Goal: Task Accomplishment & Management: Complete application form

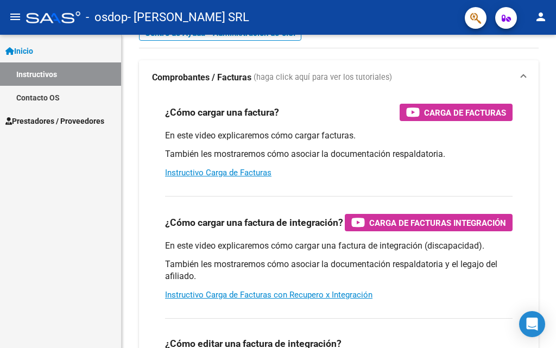
scroll to position [109, 0]
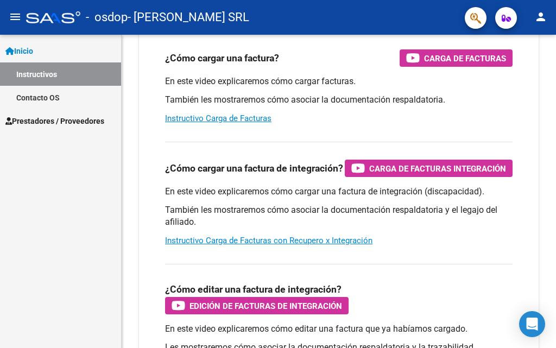
click at [29, 117] on span "Prestadores / Proveedores" at bounding box center [54, 121] width 99 height 12
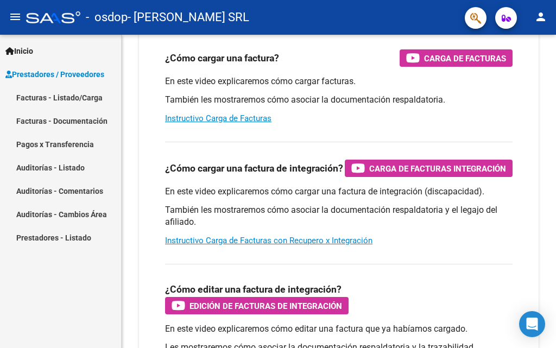
click at [51, 94] on link "Facturas - Listado/Carga" at bounding box center [60, 97] width 121 height 23
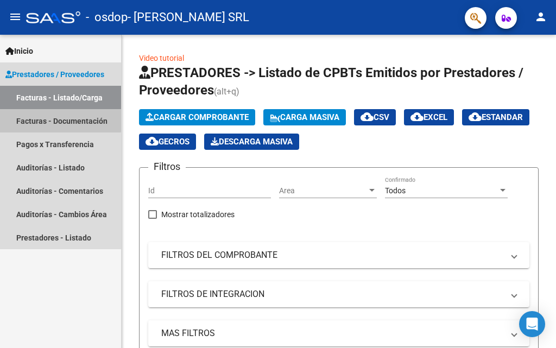
click at [46, 119] on link "Facturas - Documentación" at bounding box center [60, 120] width 121 height 23
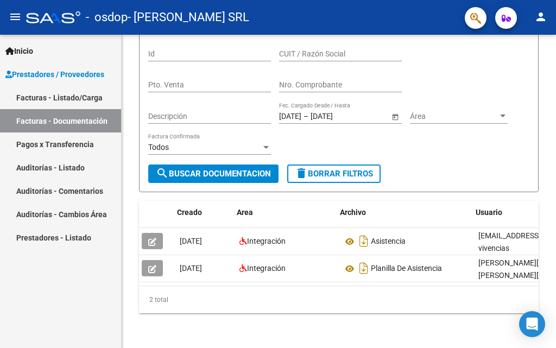
scroll to position [0, 9]
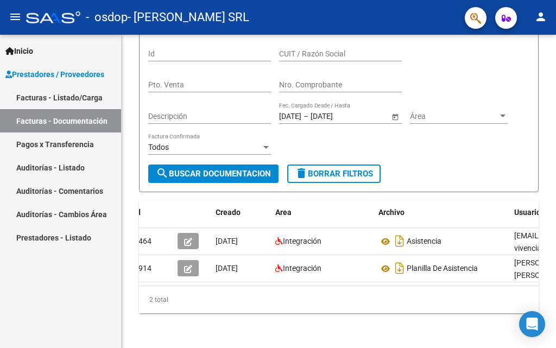
click at [54, 143] on link "Pagos x Transferencia" at bounding box center [60, 143] width 121 height 23
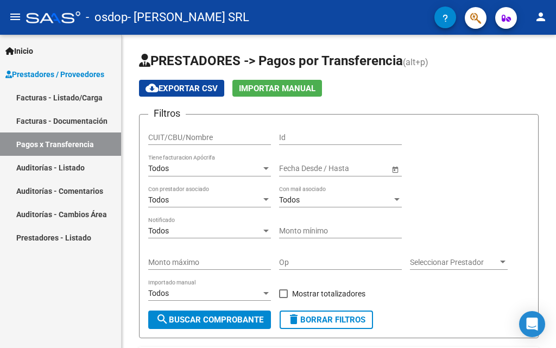
click at [48, 74] on span "Prestadores / Proveedores" at bounding box center [54, 74] width 99 height 12
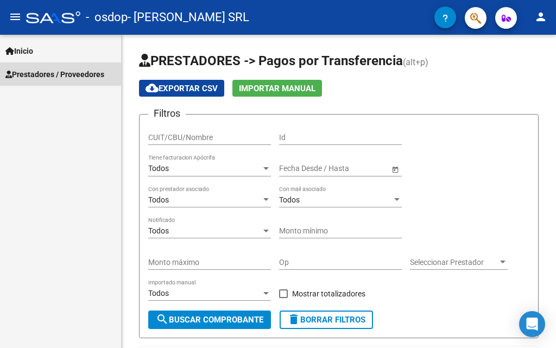
click at [94, 72] on span "Prestadores / Proveedores" at bounding box center [54, 74] width 99 height 12
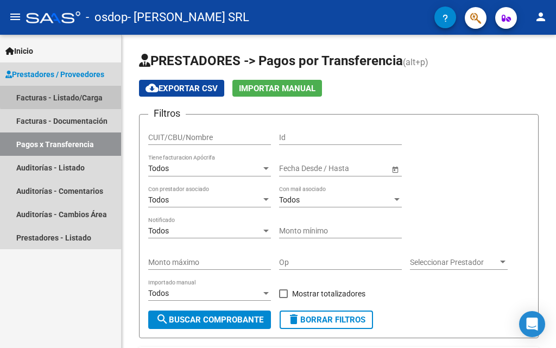
click at [84, 94] on link "Facturas - Listado/Carga" at bounding box center [60, 97] width 121 height 23
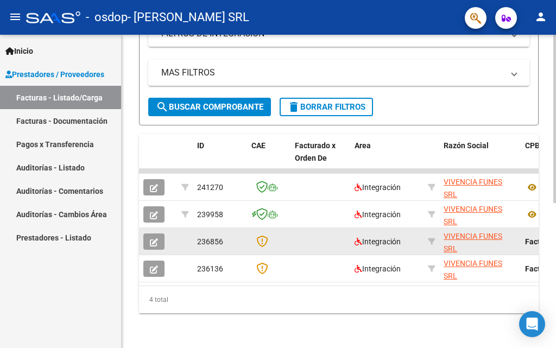
scroll to position [269, 0]
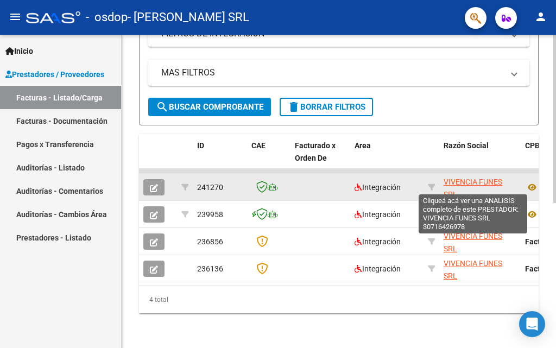
click at [450, 178] on span "VIVENCIA FUNES SRL" at bounding box center [473, 188] width 59 height 21
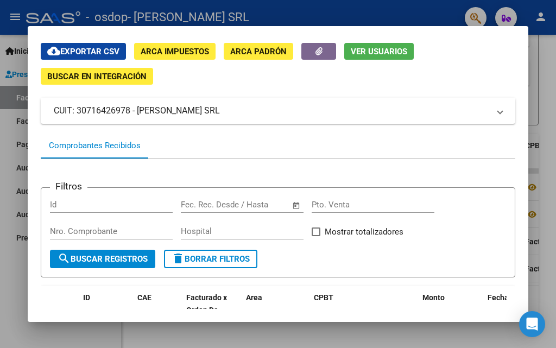
scroll to position [0, 0]
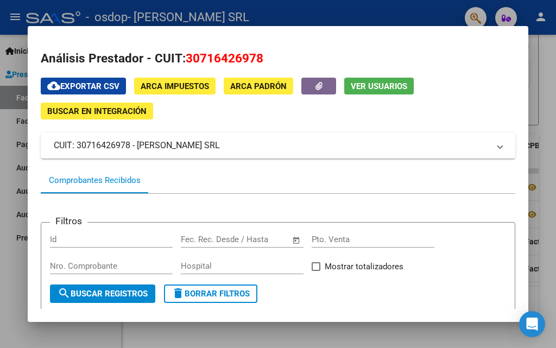
click at [406, 9] on div at bounding box center [278, 174] width 556 height 348
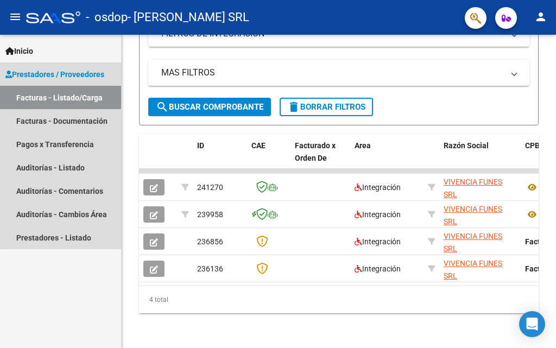
click at [81, 75] on span "Prestadores / Proveedores" at bounding box center [54, 74] width 99 height 12
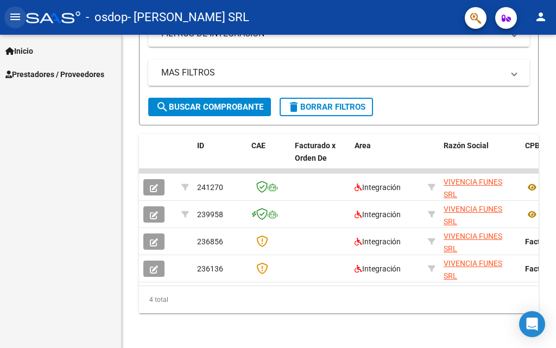
click at [16, 13] on mat-icon "menu" at bounding box center [15, 16] width 13 height 13
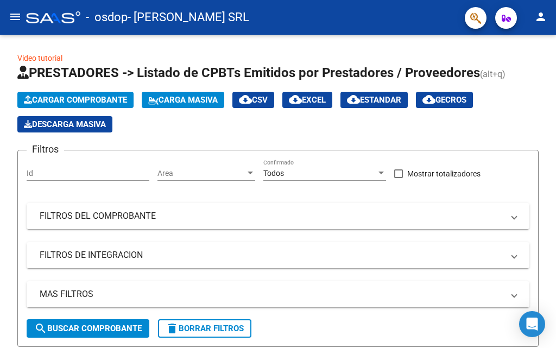
click at [13, 19] on mat-icon "menu" at bounding box center [15, 16] width 13 height 13
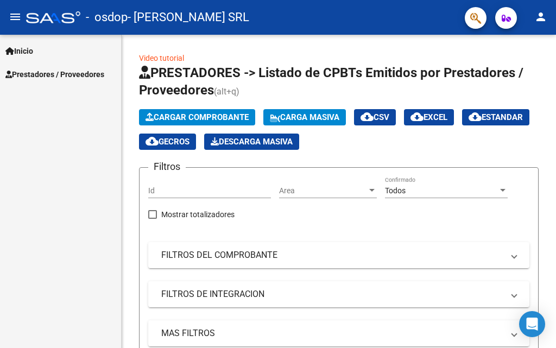
click at [26, 47] on span "Inicio" at bounding box center [19, 51] width 28 height 12
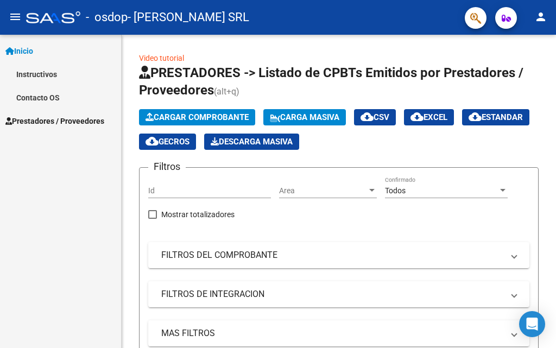
click at [35, 73] on link "Instructivos" at bounding box center [60, 73] width 121 height 23
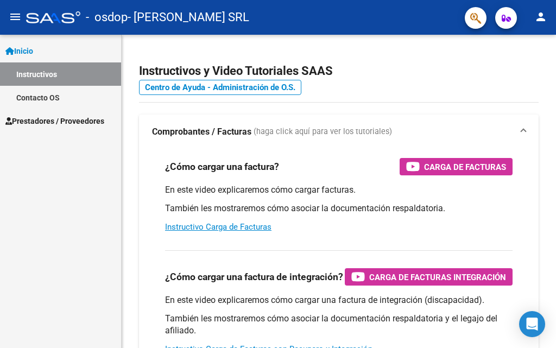
click at [94, 118] on span "Prestadores / Proveedores" at bounding box center [54, 121] width 99 height 12
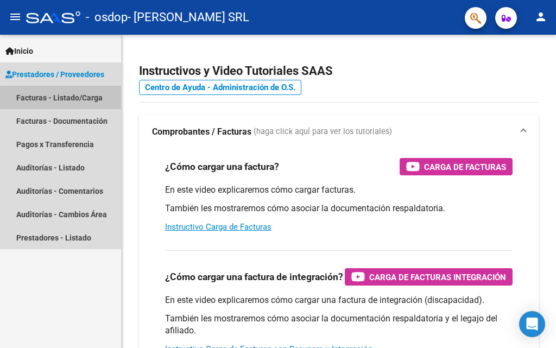
click at [80, 100] on link "Facturas - Listado/Carga" at bounding box center [60, 97] width 121 height 23
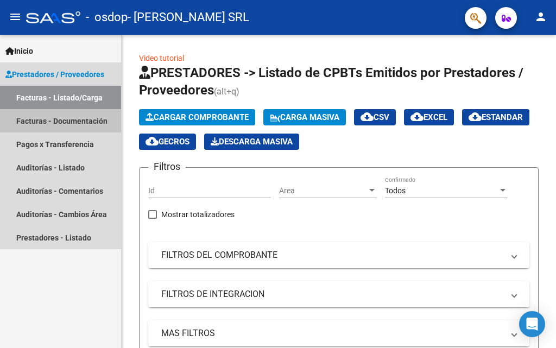
click at [90, 121] on link "Facturas - Documentación" at bounding box center [60, 120] width 121 height 23
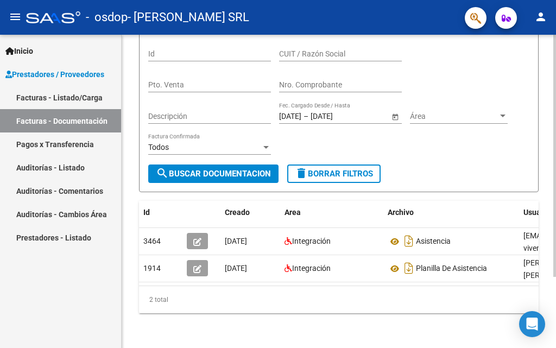
scroll to position [37, 0]
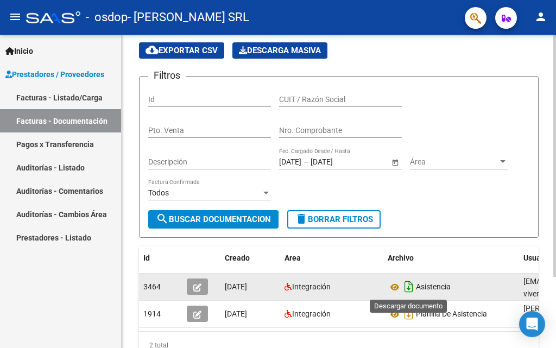
click at [411, 286] on icon "Descargar documento" at bounding box center [409, 286] width 14 height 17
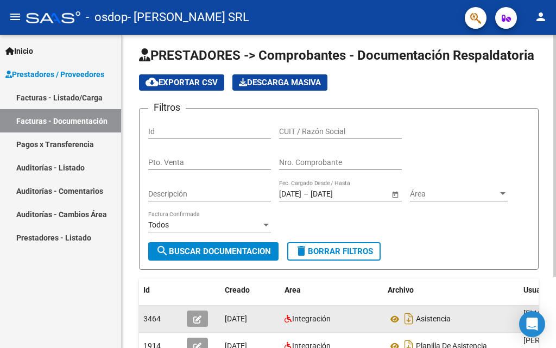
scroll to position [0, 0]
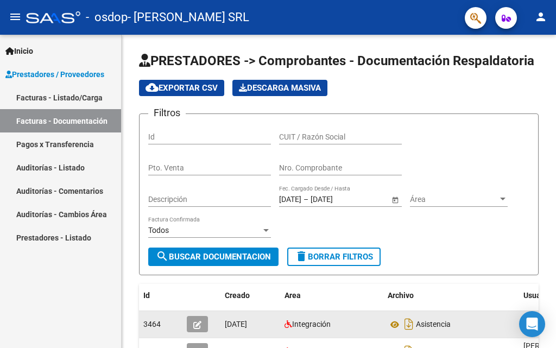
click at [72, 100] on link "Facturas - Listado/Carga" at bounding box center [60, 97] width 121 height 23
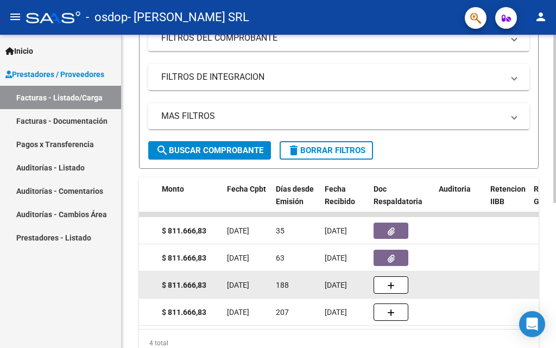
scroll to position [0, 481]
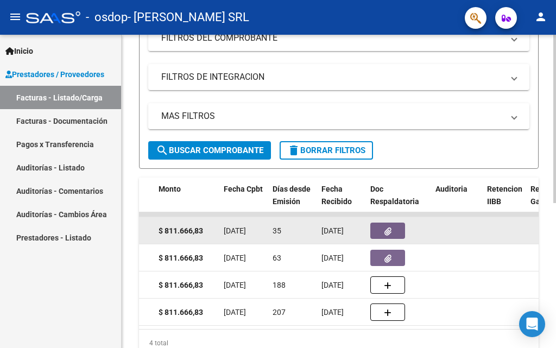
click at [397, 234] on button "button" at bounding box center [387, 231] width 35 height 16
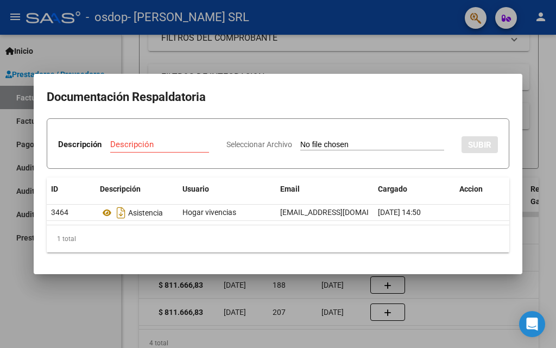
click at [262, 46] on div at bounding box center [278, 174] width 556 height 348
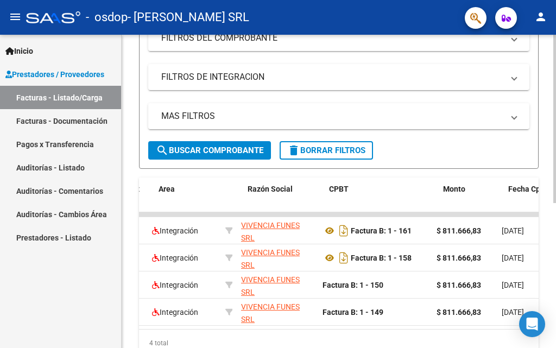
scroll to position [0, 180]
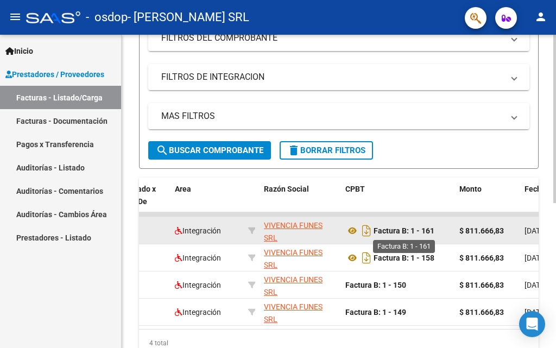
click at [383, 230] on strong "Factura B: 1 - 161" at bounding box center [404, 230] width 61 height 9
click at [363, 233] on icon "Descargar documento" at bounding box center [366, 230] width 14 height 17
click at [121, 50] on mat-sidenav "Inicio Instructivos Contacto OS Prestadores / Proveedores Facturas - Listado/Ca…" at bounding box center [61, 191] width 122 height 313
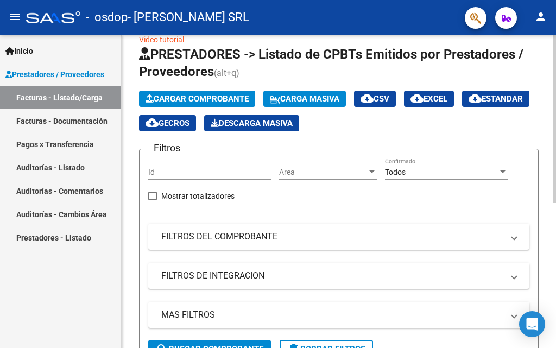
scroll to position [0, 0]
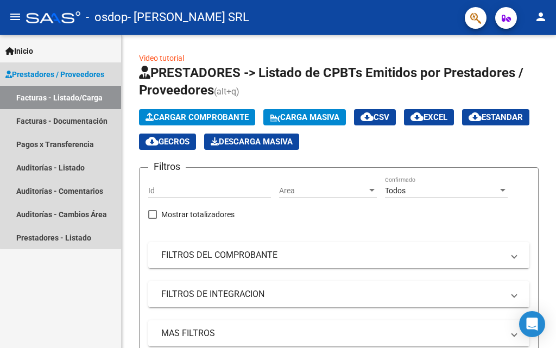
click at [95, 69] on span "Prestadores / Proveedores" at bounding box center [54, 74] width 99 height 12
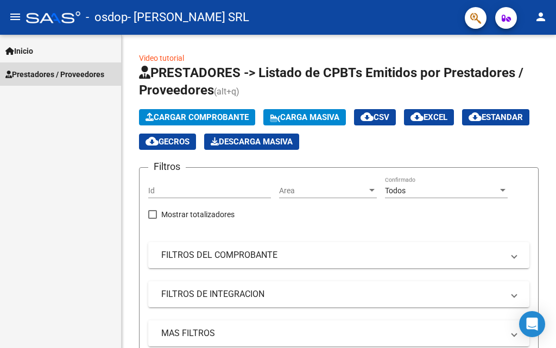
click at [79, 75] on span "Prestadores / Proveedores" at bounding box center [54, 74] width 99 height 12
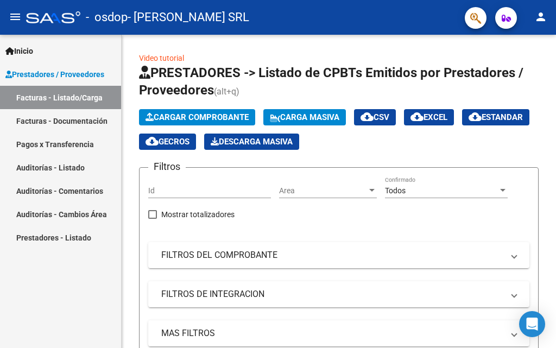
click at [71, 119] on link "Facturas - Documentación" at bounding box center [60, 120] width 121 height 23
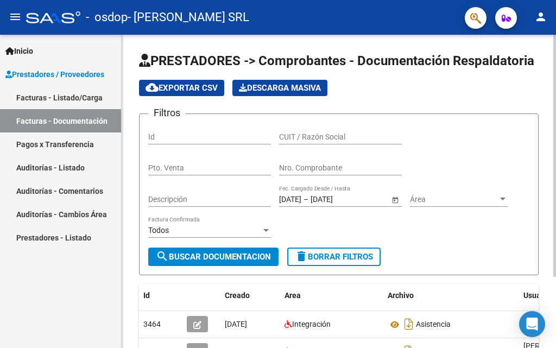
click at [220, 132] on input "Id" at bounding box center [209, 136] width 123 height 9
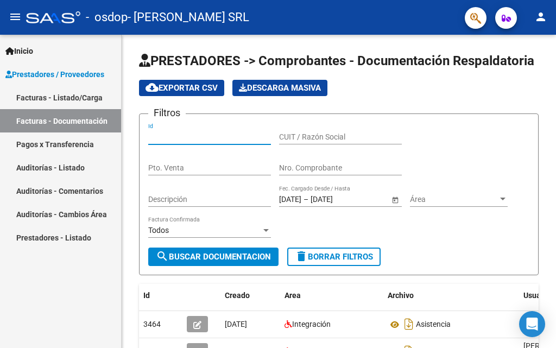
click at [73, 99] on link "Facturas - Listado/Carga" at bounding box center [60, 97] width 121 height 23
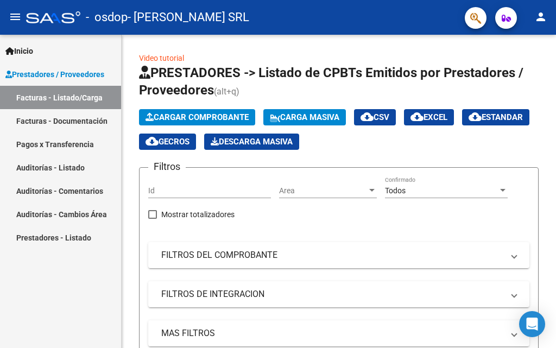
click at [81, 73] on span "Prestadores / Proveedores" at bounding box center [54, 74] width 99 height 12
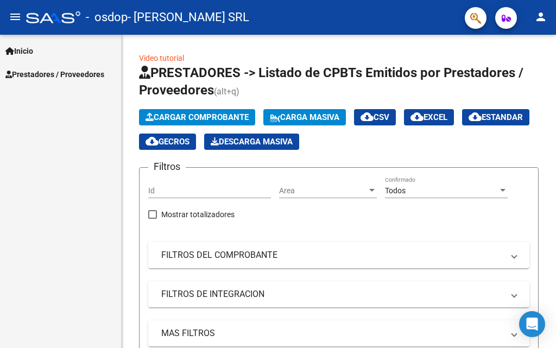
click at [30, 46] on span "Inicio" at bounding box center [19, 51] width 28 height 12
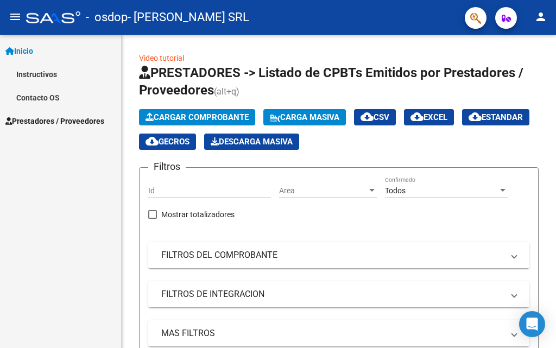
click at [19, 14] on mat-icon "menu" at bounding box center [15, 16] width 13 height 13
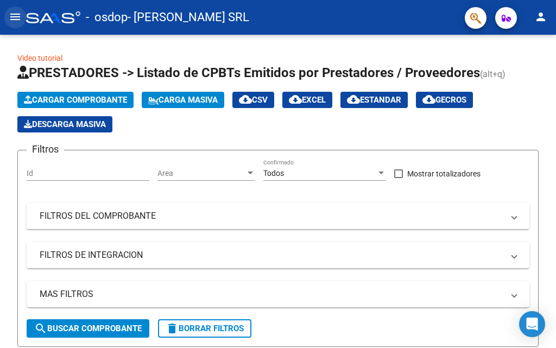
click at [15, 22] on mat-icon "menu" at bounding box center [15, 16] width 13 height 13
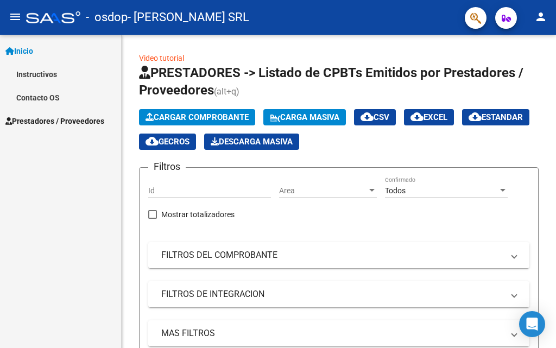
click at [44, 70] on link "Instructivos" at bounding box center [60, 73] width 121 height 23
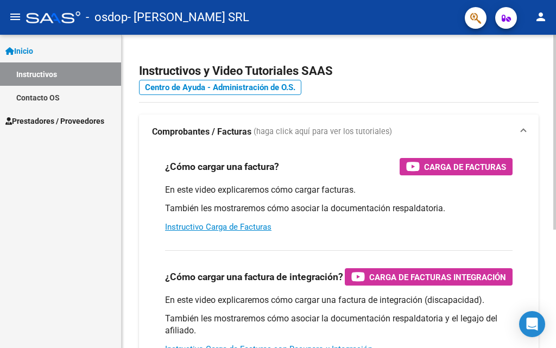
scroll to position [54, 0]
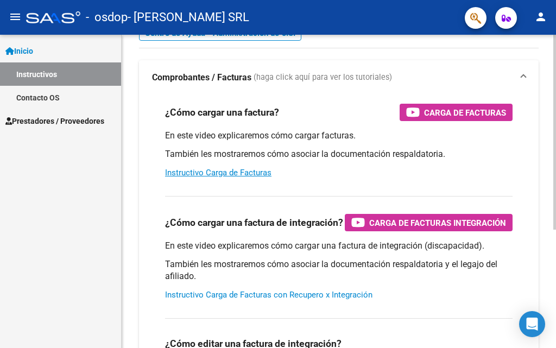
click at [279, 295] on link "Instructivo Carga de Facturas con Recupero x Integración" at bounding box center [268, 295] width 207 height 10
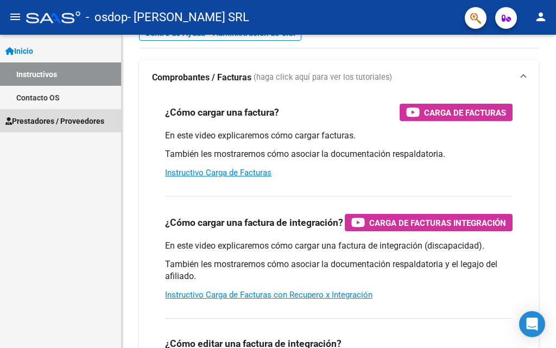
click at [54, 123] on span "Prestadores / Proveedores" at bounding box center [54, 121] width 99 height 12
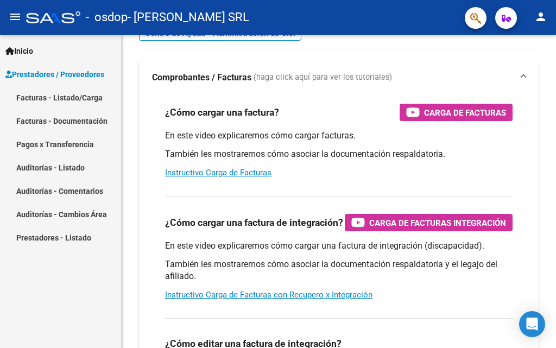
click at [46, 98] on link "Facturas - Listado/Carga" at bounding box center [60, 97] width 121 height 23
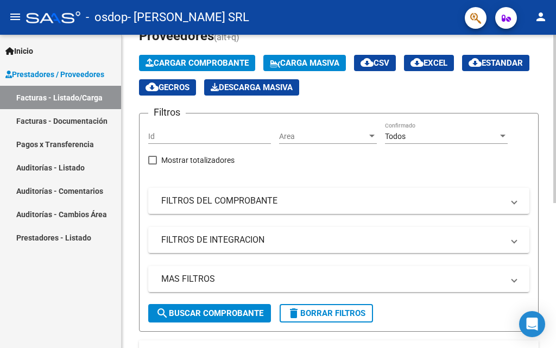
click at [203, 58] on span "Cargar Comprobante" at bounding box center [197, 63] width 103 height 10
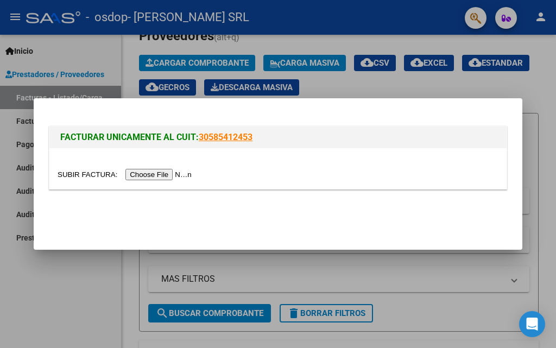
click at [186, 176] on input "file" at bounding box center [126, 174] width 137 height 11
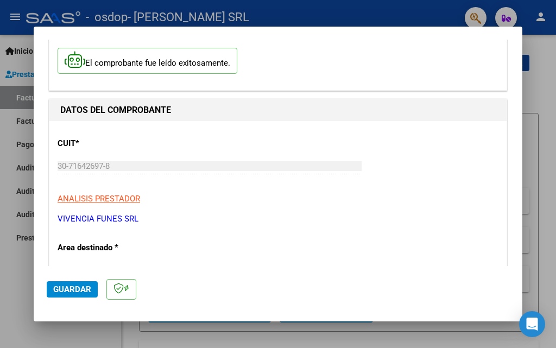
scroll to position [109, 0]
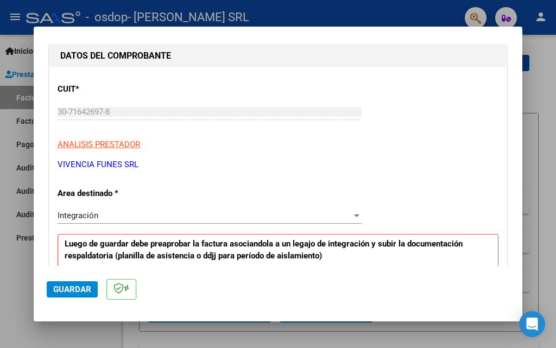
click at [284, 219] on div "Integración" at bounding box center [205, 216] width 294 height 10
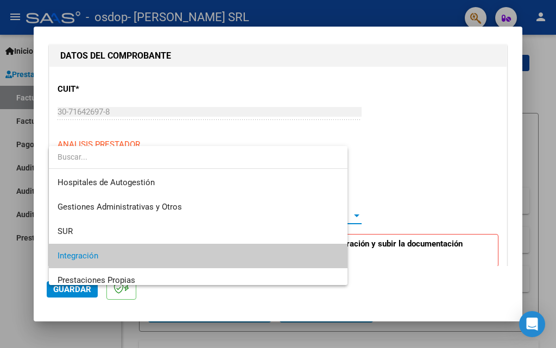
scroll to position [41, 0]
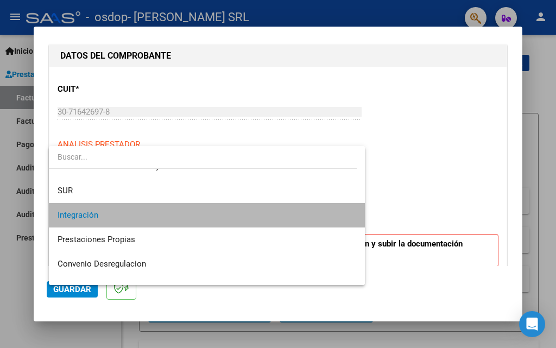
click at [284, 219] on span "Integración" at bounding box center [207, 215] width 299 height 24
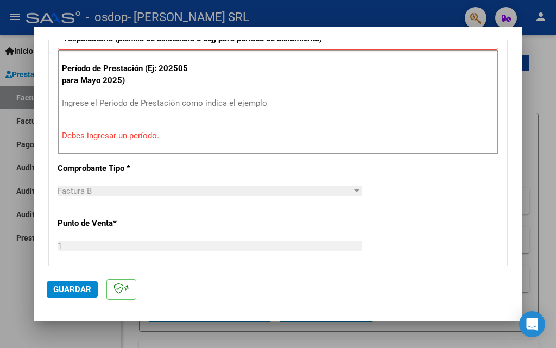
scroll to position [271, 0]
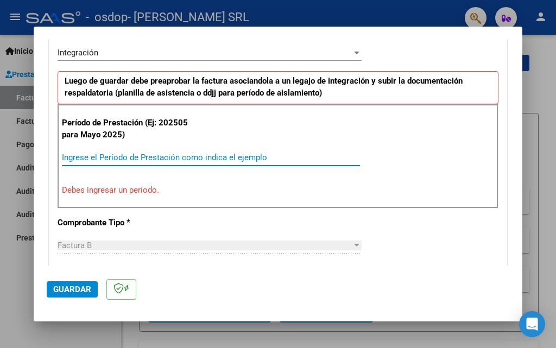
click at [212, 159] on input "Ingrese el Período de Prestación como indica el ejemplo" at bounding box center [211, 158] width 298 height 10
click at [143, 165] on div "Ingrese el Período de Prestación como indica el ejemplo" at bounding box center [211, 157] width 298 height 16
click at [167, 156] on input "Ingrese el Período de Prestación como indica el ejemplo" at bounding box center [211, 158] width 298 height 10
click at [150, 185] on p "Debes ingresar un período." at bounding box center [278, 190] width 432 height 12
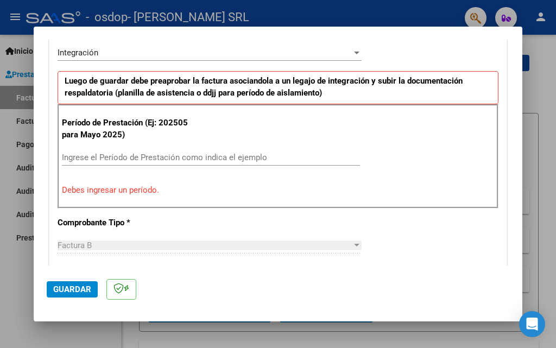
click at [149, 155] on input "Ingrese el Período de Prestación como indica el ejemplo" at bounding box center [211, 158] width 298 height 10
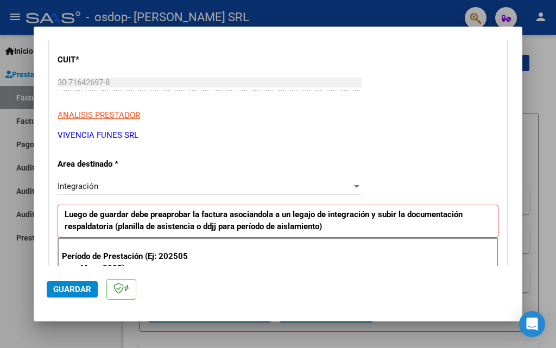
scroll to position [109, 0]
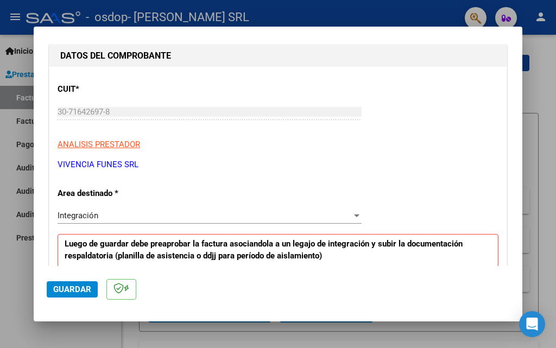
click at [354, 216] on div at bounding box center [356, 215] width 5 height 3
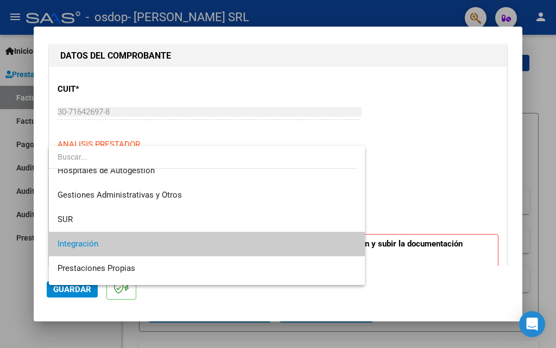
scroll to position [0, 0]
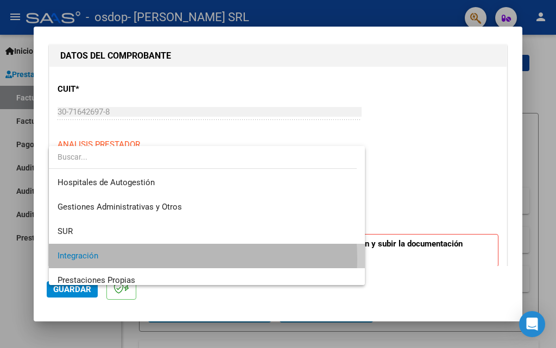
click at [128, 259] on span "Integración" at bounding box center [207, 256] width 299 height 24
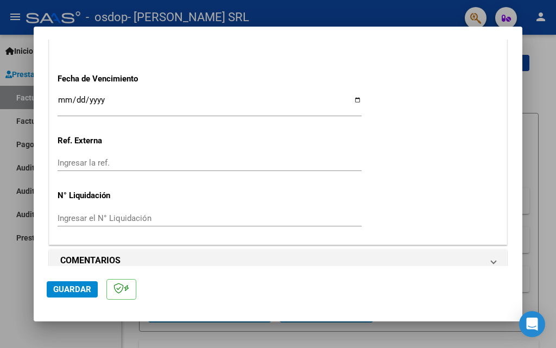
scroll to position [791, 0]
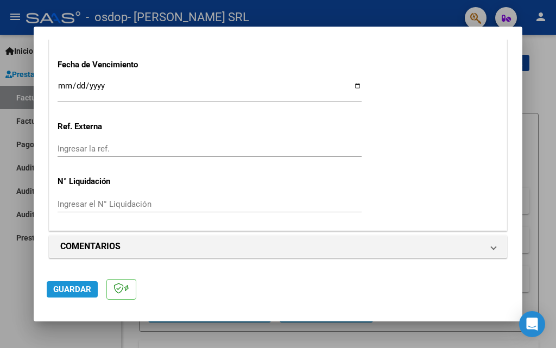
click at [72, 288] on span "Guardar" at bounding box center [72, 290] width 38 height 10
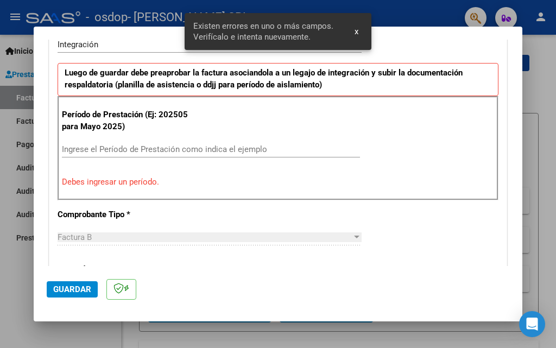
scroll to position [265, 0]
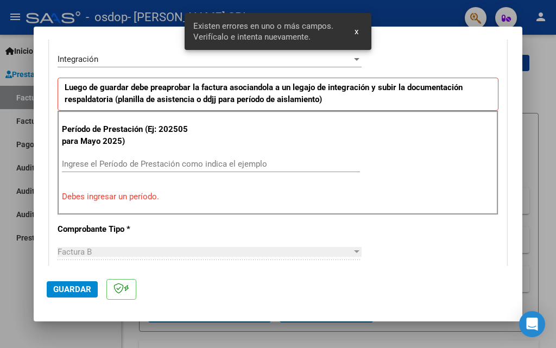
click at [100, 162] on input "Ingrese el Período de Prestación como indica el ejemplo" at bounding box center [211, 164] width 298 height 10
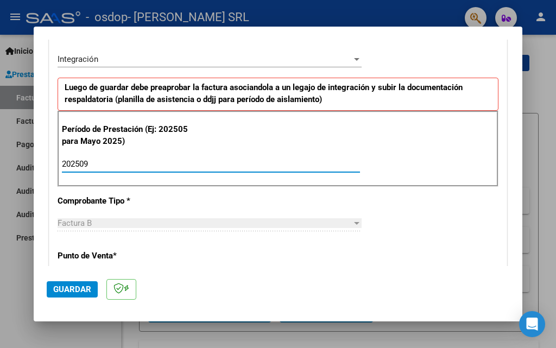
type input "202509"
click at [67, 286] on span "Guardar" at bounding box center [72, 290] width 38 height 10
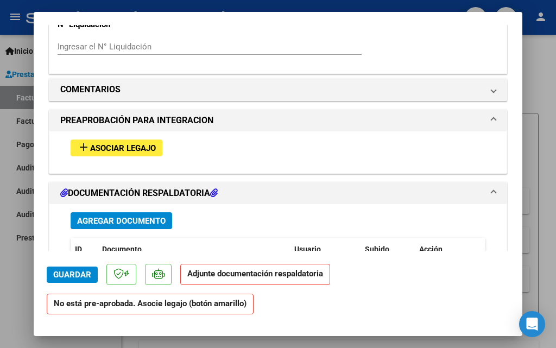
scroll to position [923, 0]
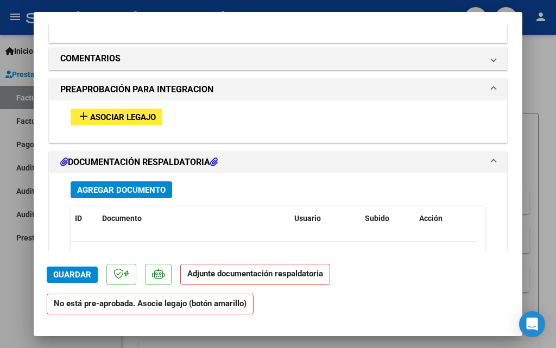
click at [140, 121] on span "Asociar Legajo" at bounding box center [123, 117] width 66 height 10
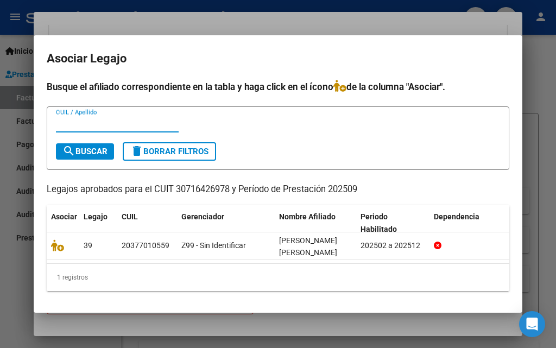
scroll to position [1, 0]
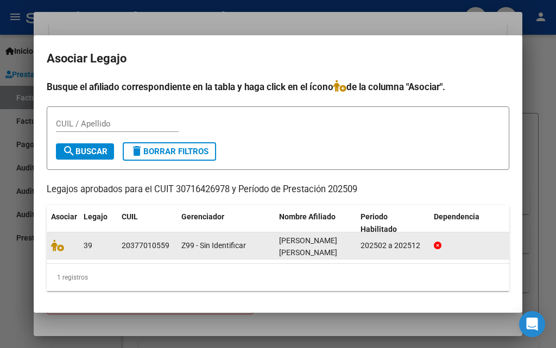
drag, startPoint x: 168, startPoint y: 244, endPoint x: 115, endPoint y: 243, distance: 53.8
click at [115, 243] on div "39 20377010559 Z99 - Sin Identificar [PERSON_NAME] [PERSON_NAME] 202502 a 202512" at bounding box center [279, 245] width 464 height 27
copy div "20377010559"
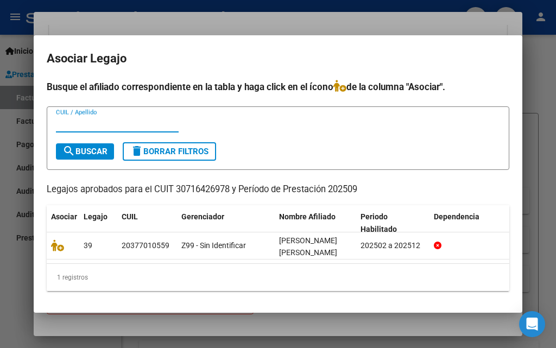
click at [105, 119] on input "CUIL / Apellido" at bounding box center [117, 124] width 123 height 10
paste input "20377010559"
type input "20377010559"
click at [85, 151] on span "search Buscar" at bounding box center [84, 152] width 45 height 10
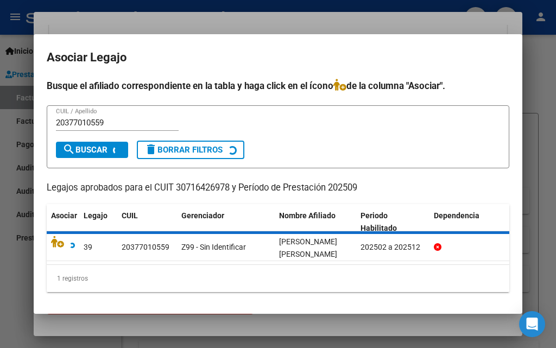
scroll to position [0, 0]
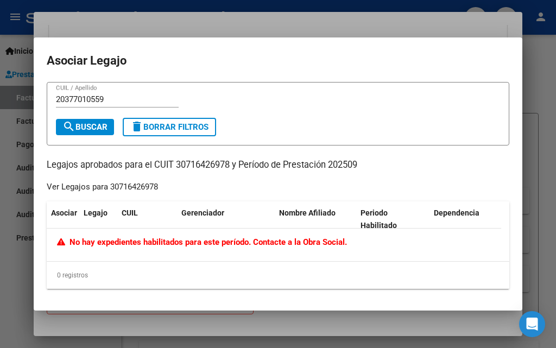
click at [545, 132] on div at bounding box center [278, 174] width 556 height 348
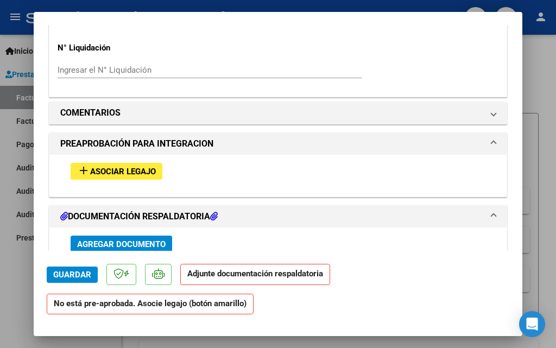
scroll to position [923, 0]
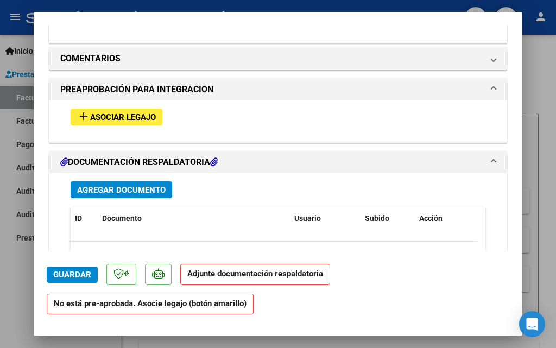
click at [137, 161] on h1 "DOCUMENTACIÓN RESPALDATORIA" at bounding box center [138, 162] width 157 height 13
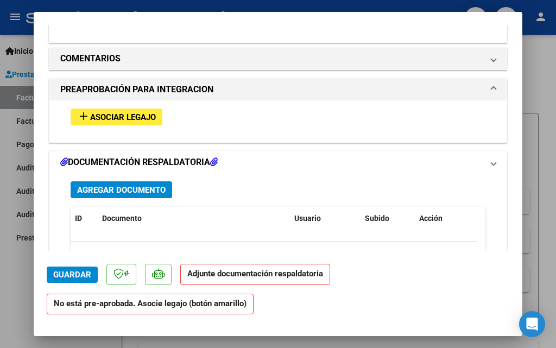
scroll to position [854, 0]
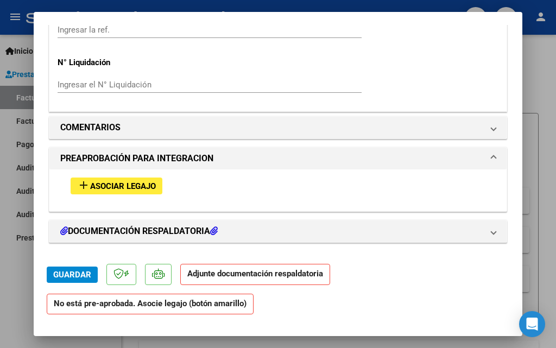
click at [137, 181] on span "add Asociar Legajo" at bounding box center [116, 186] width 79 height 10
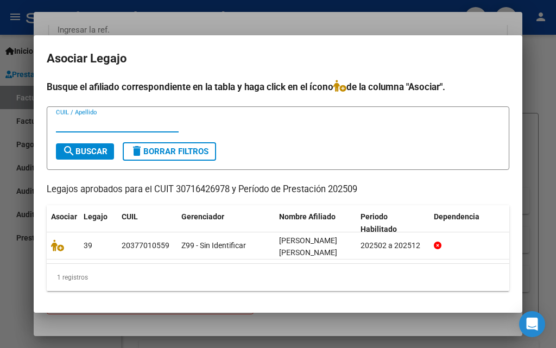
click at [98, 150] on span "search Buscar" at bounding box center [84, 152] width 45 height 10
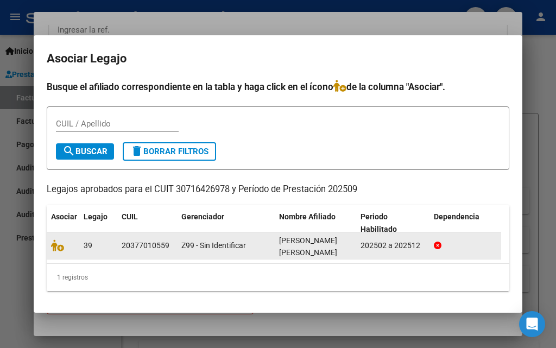
click at [151, 239] on div "20377010559" at bounding box center [146, 245] width 48 height 12
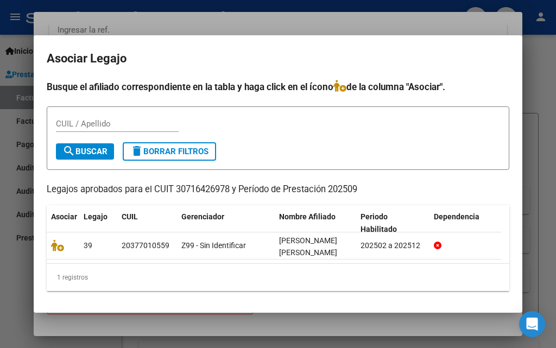
click at [95, 147] on span "search Buscar" at bounding box center [84, 152] width 45 height 10
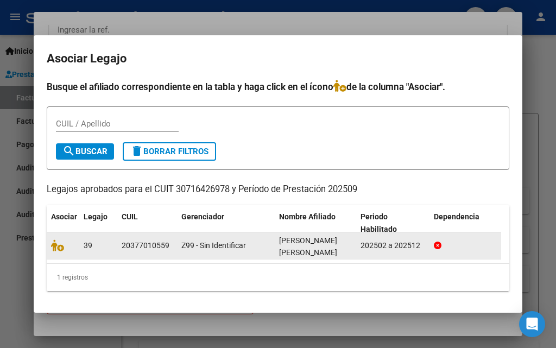
click at [360, 238] on datatable-body-cell "202502 a 202512" at bounding box center [392, 245] width 73 height 27
drag, startPoint x: 362, startPoint y: 241, endPoint x: 421, endPoint y: 235, distance: 58.9
click at [421, 235] on datatable-body-cell "202502 a 202512" at bounding box center [392, 245] width 73 height 27
copy div "202502 a 202512"
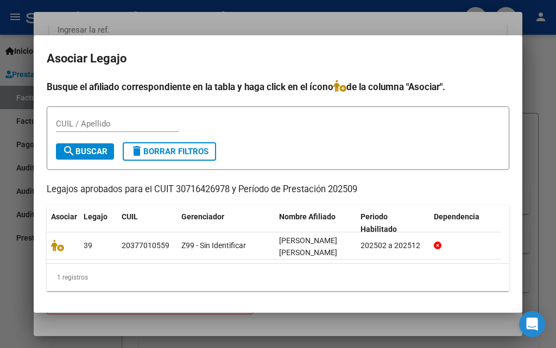
click at [537, 87] on div at bounding box center [278, 174] width 556 height 348
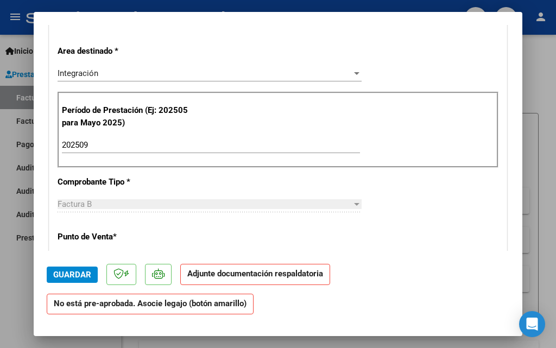
scroll to position [203, 0]
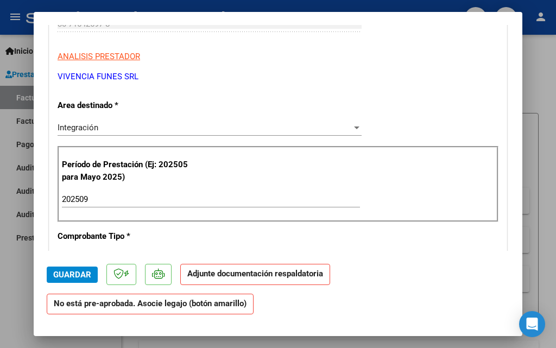
click at [140, 193] on div "202509 Ingrese el Período de Prestación como indica el ejemplo" at bounding box center [211, 199] width 298 height 16
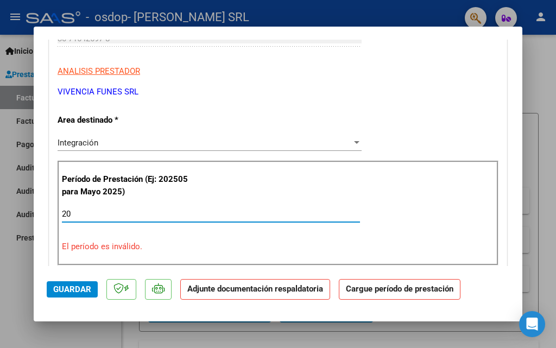
type input "2"
paste input "202502202512"
click at [88, 216] on input "202502202512" at bounding box center [211, 214] width 298 height 10
drag, startPoint x: 152, startPoint y: 212, endPoint x: 89, endPoint y: 212, distance: 63.5
click at [89, 212] on input "202502202512" at bounding box center [211, 214] width 298 height 10
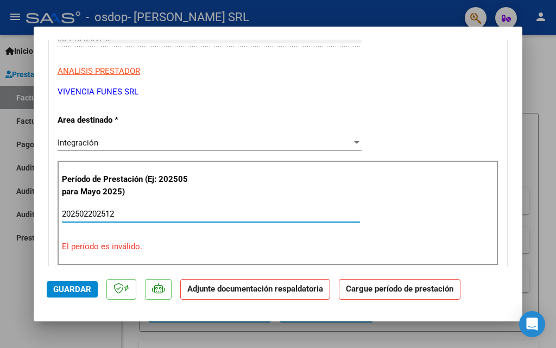
click at [130, 216] on input "202502202512" at bounding box center [211, 214] width 298 height 10
type input "2"
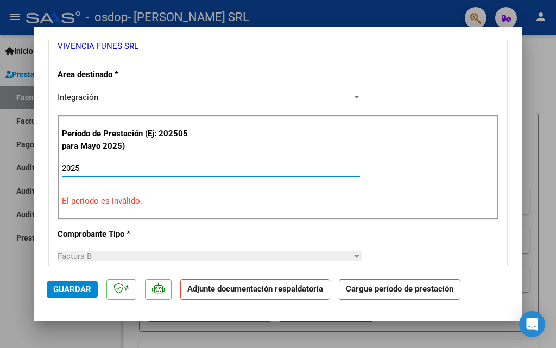
scroll to position [257, 0]
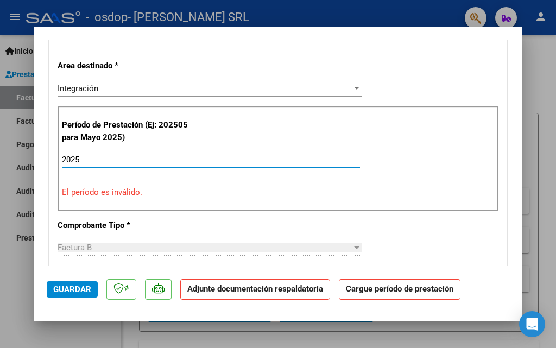
click at [110, 156] on input "2025" at bounding box center [211, 160] width 298 height 10
type input "2025"
click at [69, 292] on span "Guardar" at bounding box center [72, 290] width 38 height 10
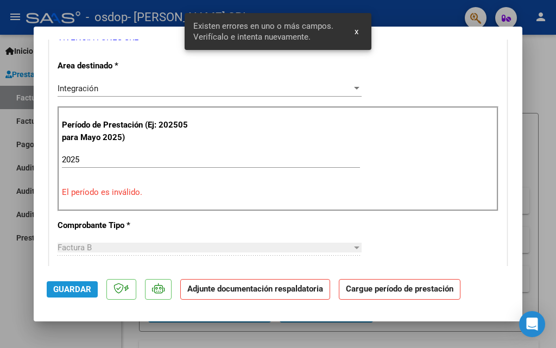
scroll to position [253, 0]
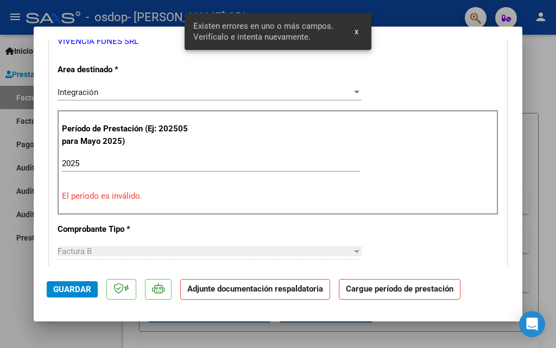
click at [357, 30] on span "x" at bounding box center [357, 32] width 4 height 10
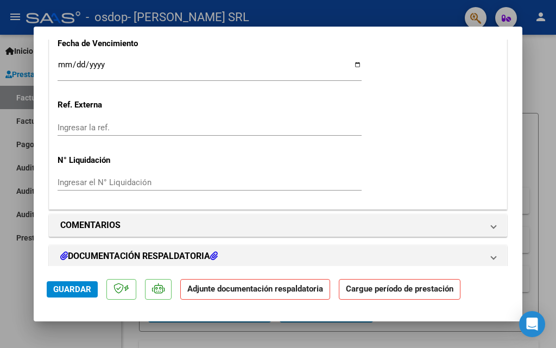
scroll to position [810, 0]
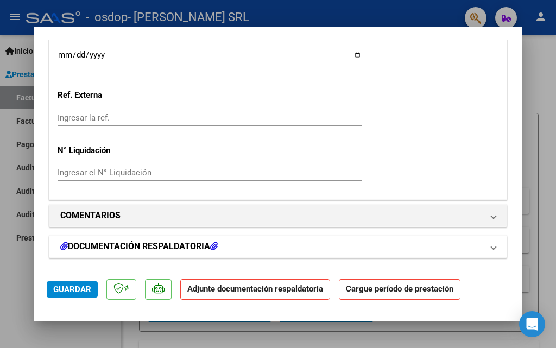
click at [183, 245] on h1 "DOCUMENTACIÓN RESPALDATORIA" at bounding box center [138, 246] width 157 height 13
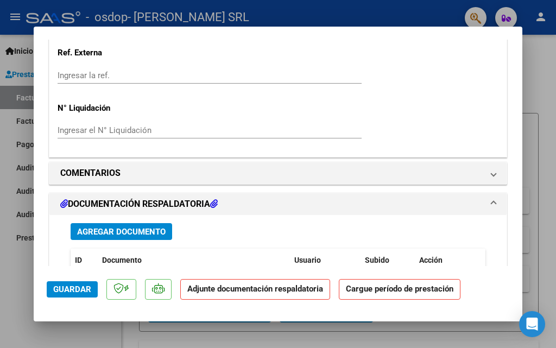
scroll to position [864, 0]
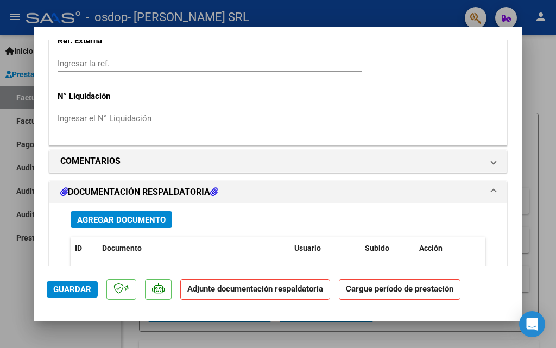
click at [147, 219] on span "Agregar Documento" at bounding box center [121, 220] width 89 height 10
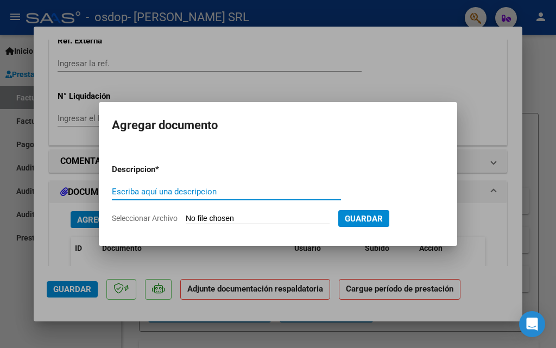
click at [150, 194] on input "Escriba aquí una descripcion" at bounding box center [226, 192] width 229 height 10
click at [245, 217] on input "Seleccionar Archivo" at bounding box center [258, 219] width 144 height 10
type input "C:\fakepath\matiasseptiembre.jpg"
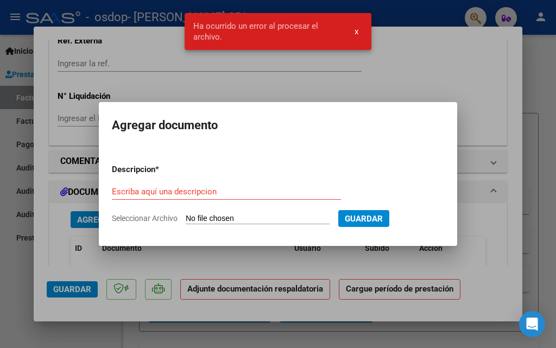
click at [372, 215] on span "Guardar" at bounding box center [364, 219] width 38 height 10
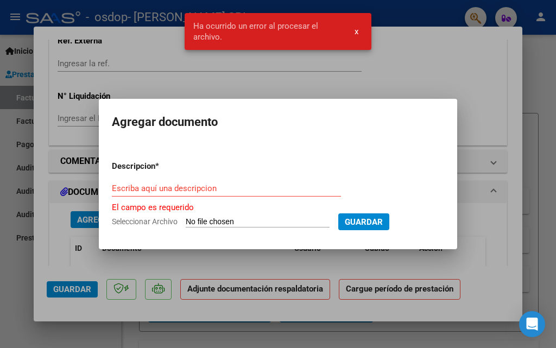
click at [265, 218] on input "Seleccionar Archivo" at bounding box center [258, 222] width 144 height 10
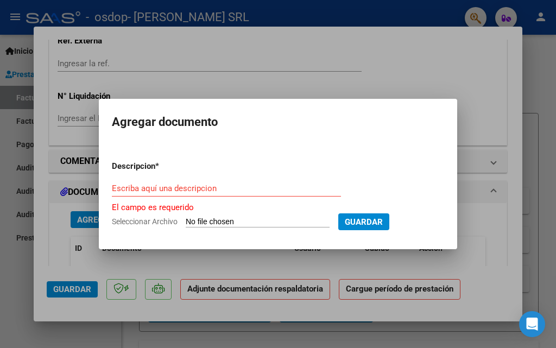
click at [490, 68] on div at bounding box center [278, 174] width 556 height 348
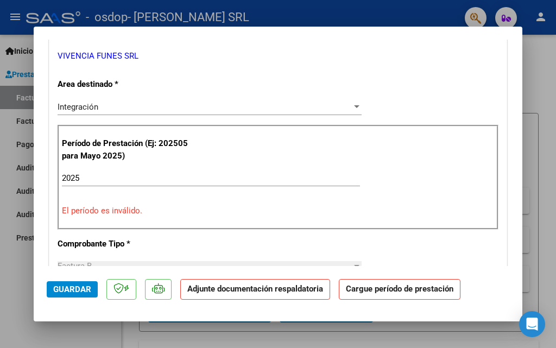
scroll to position [217, 0]
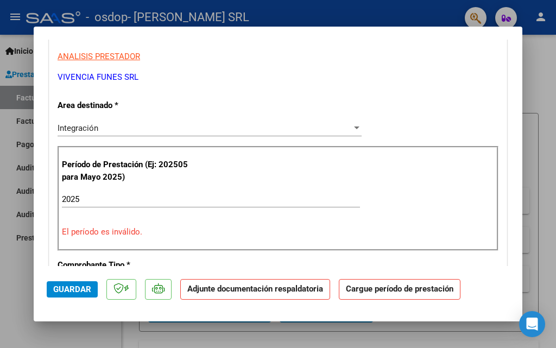
click at [249, 129] on div "Integración" at bounding box center [205, 128] width 294 height 10
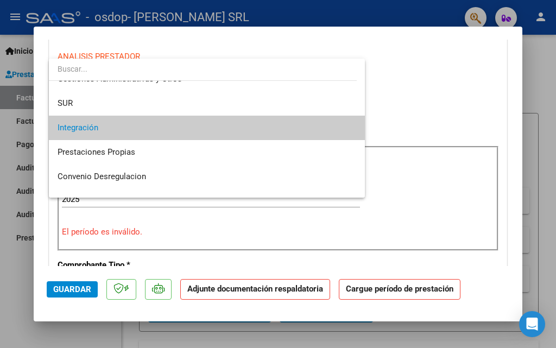
scroll to position [0, 0]
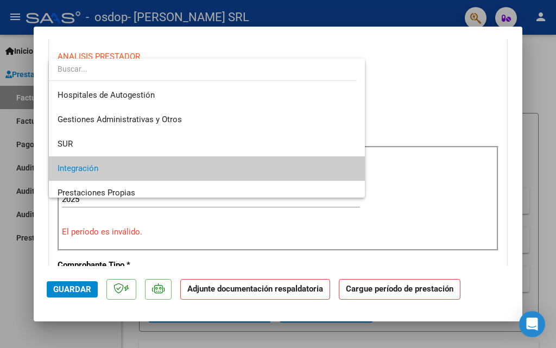
click at [253, 172] on span "Integración" at bounding box center [207, 168] width 299 height 24
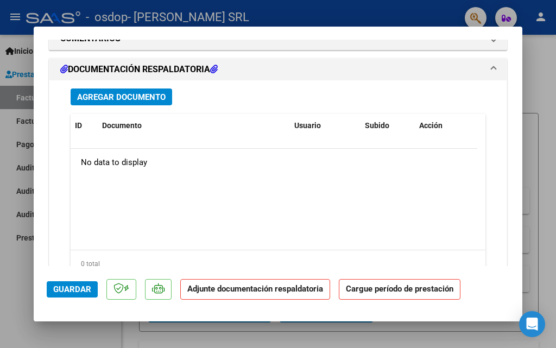
scroll to position [1032, 0]
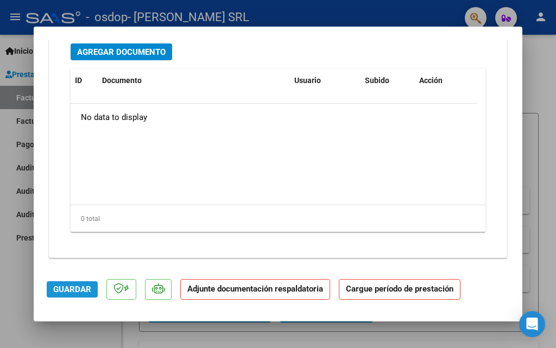
click at [62, 289] on span "Guardar" at bounding box center [72, 290] width 38 height 10
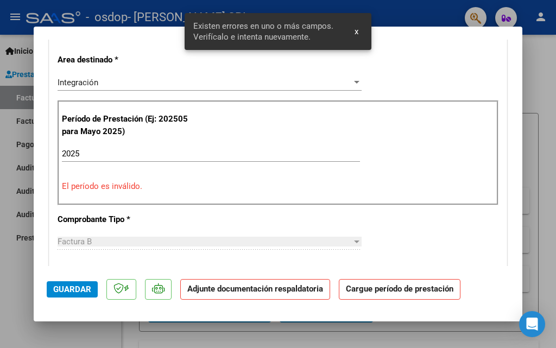
scroll to position [253, 0]
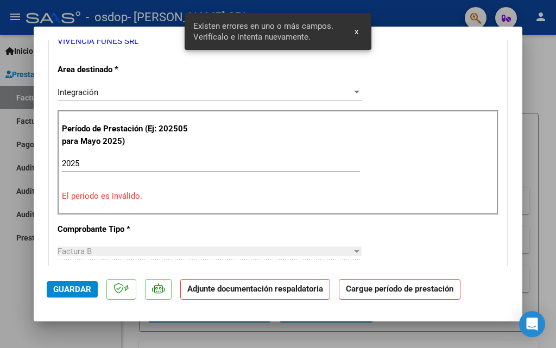
click at [98, 162] on input "2025" at bounding box center [211, 164] width 298 height 10
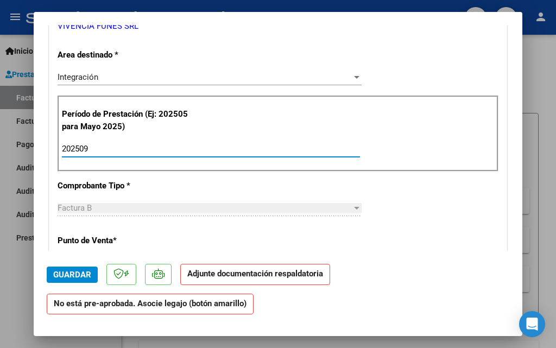
type input "202509"
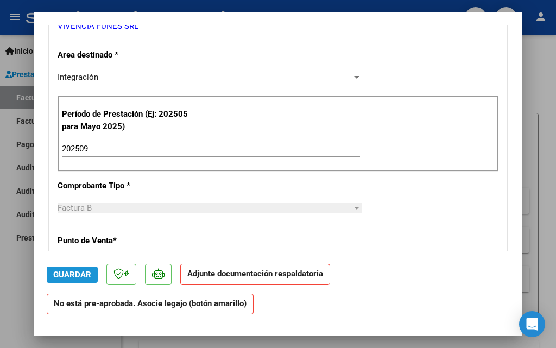
click at [85, 274] on span "Guardar" at bounding box center [72, 275] width 38 height 10
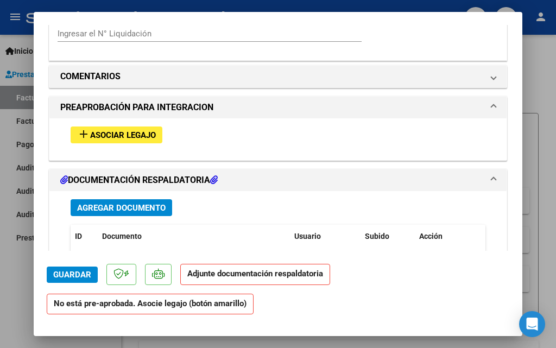
scroll to position [905, 0]
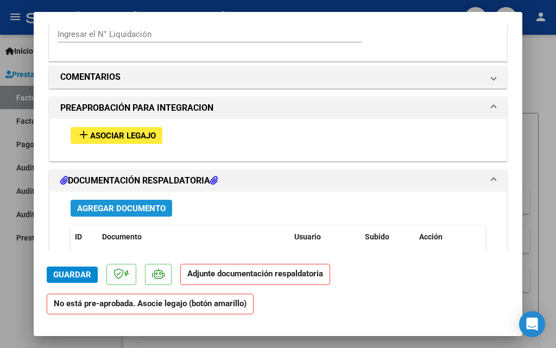
click at [135, 209] on span "Agregar Documento" at bounding box center [121, 209] width 89 height 10
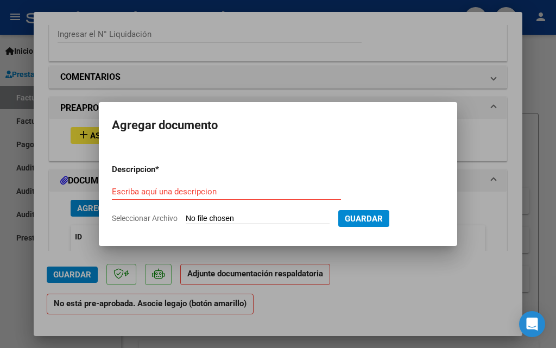
click at [211, 218] on input "Seleccionar Archivo" at bounding box center [258, 219] width 144 height 10
type input "C:\fakepath\matiasseptiembre.jpg"
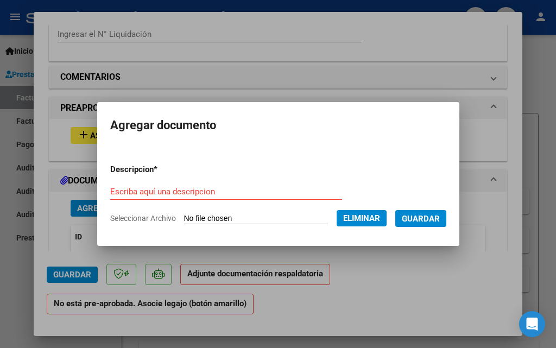
click at [420, 216] on span "Guardar" at bounding box center [421, 219] width 38 height 10
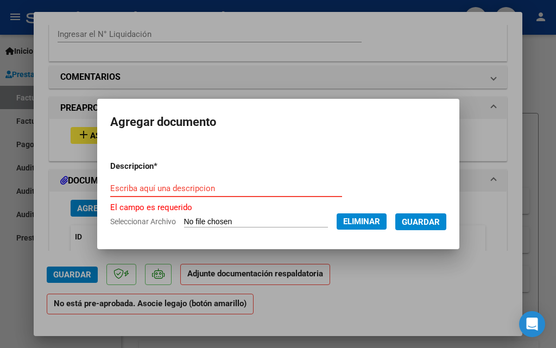
click at [214, 189] on input "Escriba aquí una descripcion" at bounding box center [226, 189] width 232 height 10
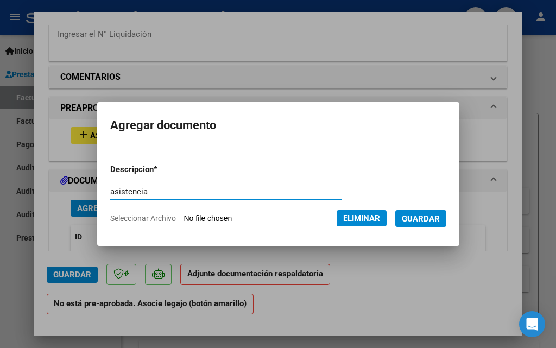
type input "asistencia"
click at [423, 211] on button "Guardar" at bounding box center [420, 218] width 51 height 17
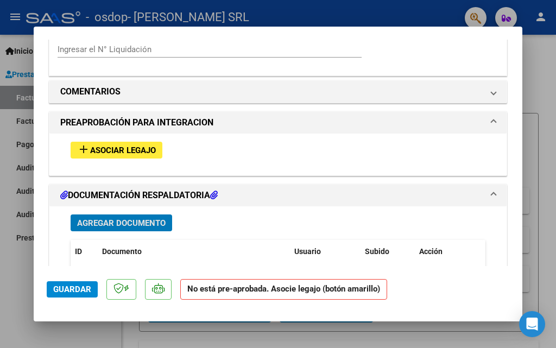
click at [152, 143] on button "add Asociar Legajo" at bounding box center [117, 150] width 92 height 17
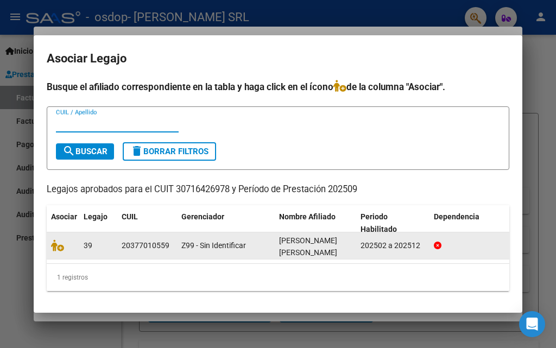
click at [179, 238] on datatable-body-cell "Z99 - Sin Identificar" at bounding box center [226, 245] width 98 height 27
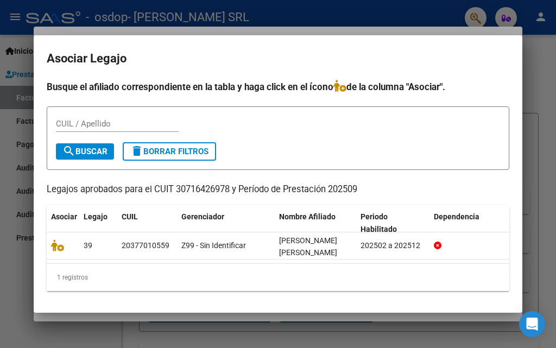
click at [84, 149] on span "search Buscar" at bounding box center [84, 152] width 45 height 10
click at [71, 122] on input "CUIL / Apellido" at bounding box center [117, 124] width 123 height 10
type input "[PERSON_NAME]"
click at [95, 153] on span "search Buscar" at bounding box center [84, 152] width 45 height 10
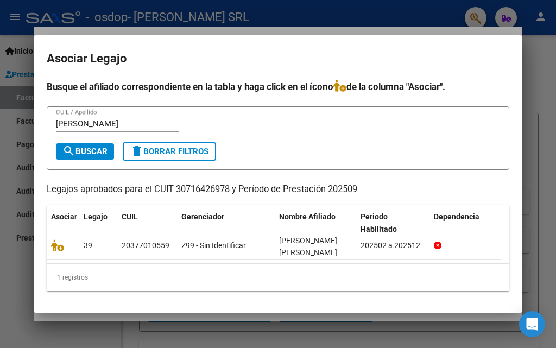
click at [545, 75] on div at bounding box center [278, 174] width 556 height 348
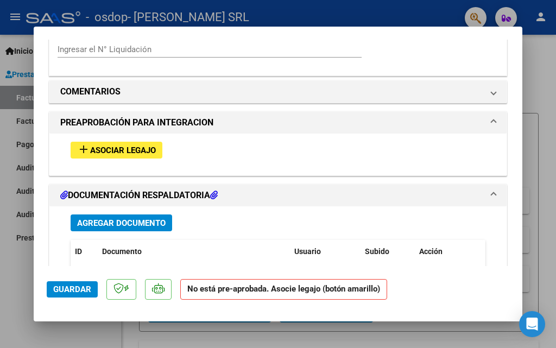
click at [530, 66] on div at bounding box center [278, 174] width 556 height 348
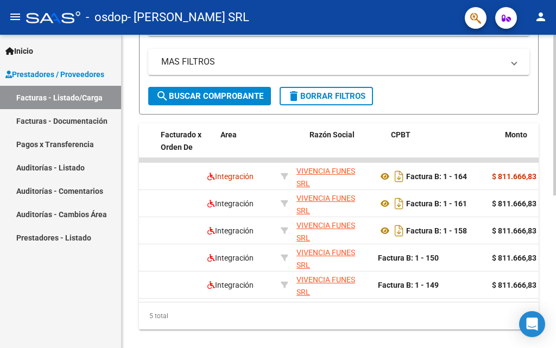
scroll to position [0, 134]
